Goal: Find specific page/section: Find specific page/section

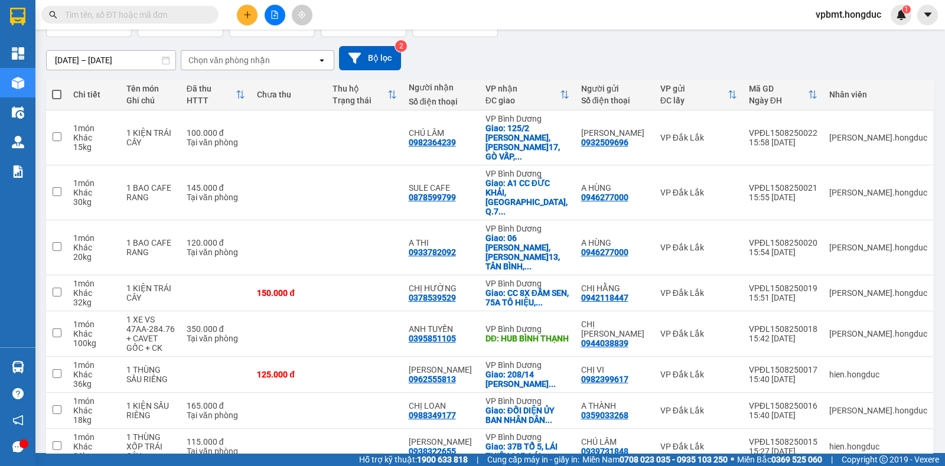
scroll to position [147, 0]
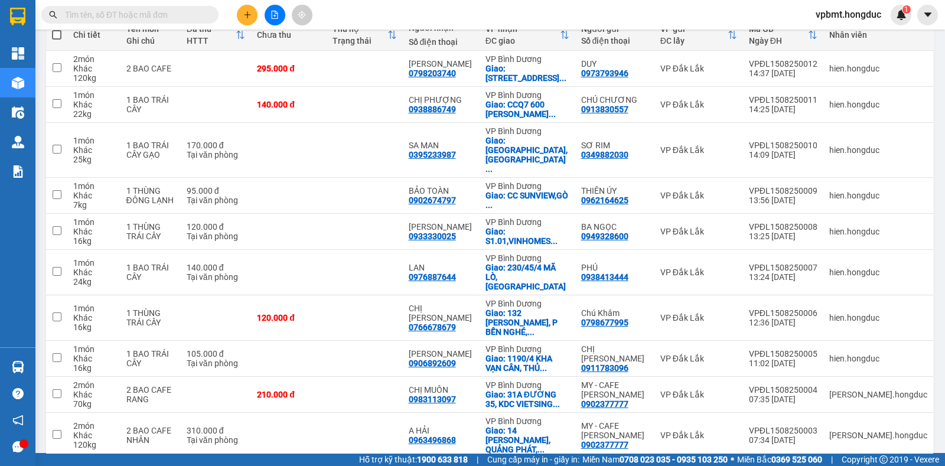
scroll to position [0, 0]
